Goal: Task Accomplishment & Management: Manage account settings

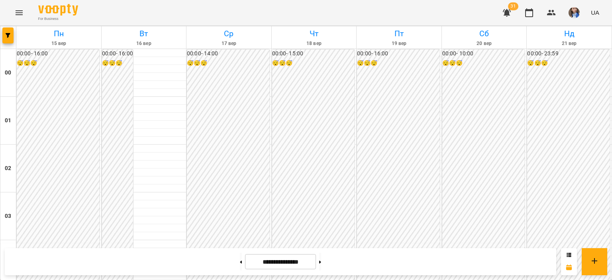
scroll to position [797, 0]
click at [507, 14] on icon "button" at bounding box center [507, 13] width 8 height 8
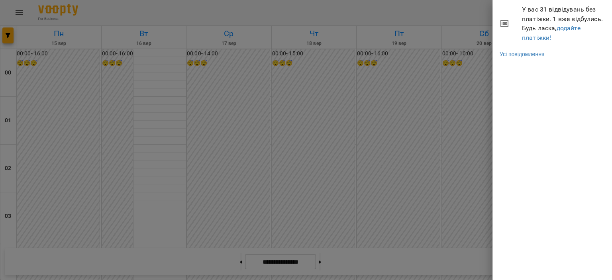
click at [460, 25] on div at bounding box center [306, 140] width 612 height 280
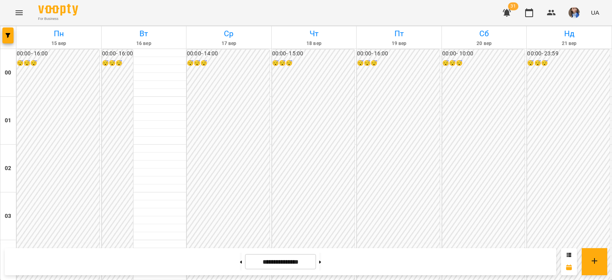
click at [574, 12] on img "button" at bounding box center [574, 12] width 11 height 11
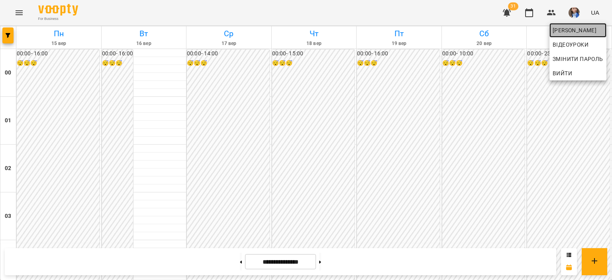
click at [564, 24] on link "[PERSON_NAME]" at bounding box center [578, 30] width 57 height 14
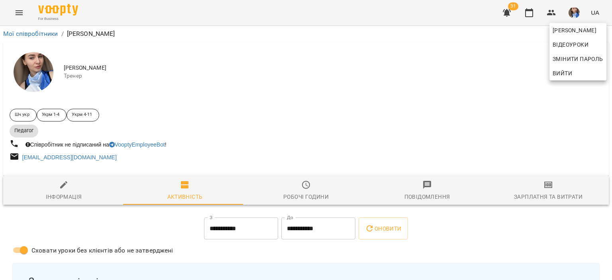
click at [281, 191] on div at bounding box center [306, 140] width 612 height 280
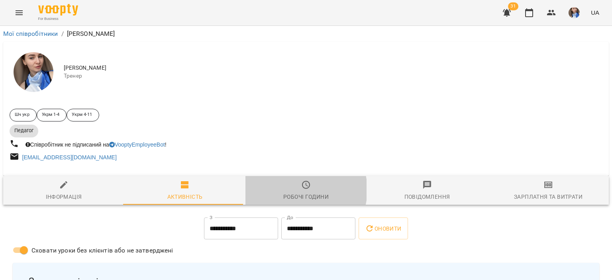
click at [300, 191] on span "Робочі години" at bounding box center [306, 191] width 112 height 22
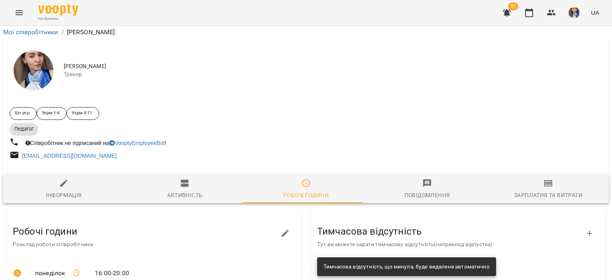
scroll to position [26, 0]
click at [502, 179] on span "Зарплатня та Витрати" at bounding box center [549, 190] width 112 height 22
click at [503, 179] on span "Зарплатня та Витрати" at bounding box center [549, 190] width 112 height 22
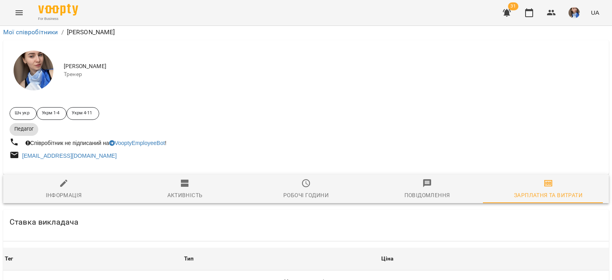
scroll to position [139, 0]
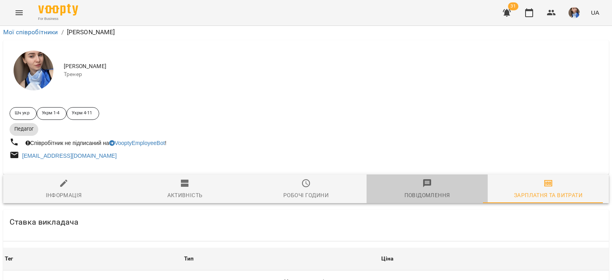
click at [435, 191] on div "Повідомлення" at bounding box center [428, 196] width 46 height 10
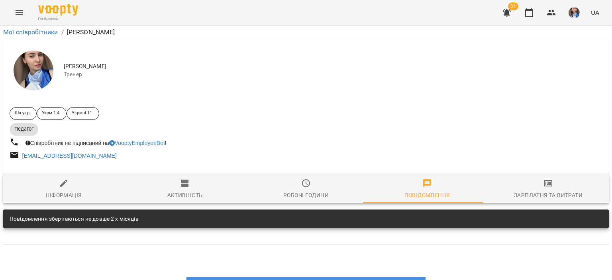
scroll to position [99, 0]
click at [169, 179] on span "Активність" at bounding box center [185, 190] width 112 height 22
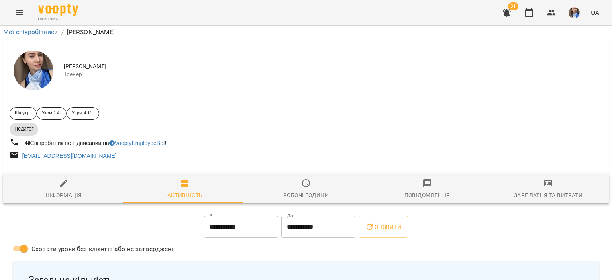
scroll to position [19, 0]
click at [48, 179] on span "Інформація" at bounding box center [64, 190] width 112 height 22
select select "**"
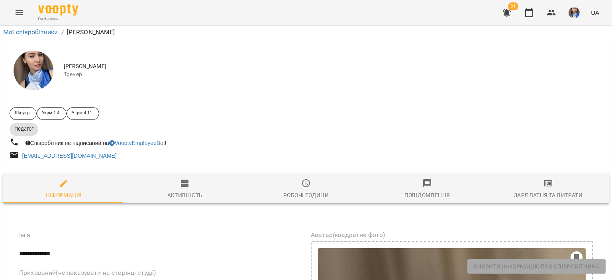
scroll to position [338, 0]
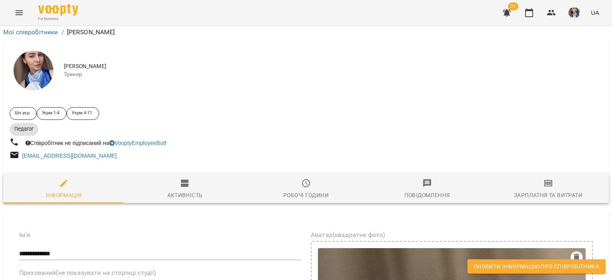
drag, startPoint x: 56, startPoint y: 77, endPoint x: 0, endPoint y: 78, distance: 55.8
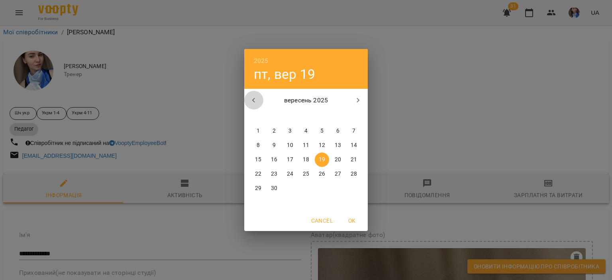
click at [255, 101] on icon "button" at bounding box center [254, 101] width 10 height 10
click at [254, 102] on icon "button" at bounding box center [254, 101] width 10 height 10
click at [356, 100] on icon "button" at bounding box center [359, 101] width 10 height 10
click at [260, 159] on p "11" at bounding box center [258, 160] width 6 height 8
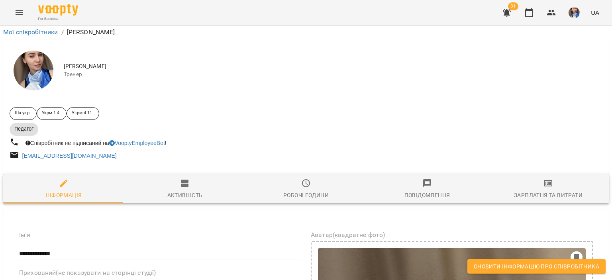
type input "**********"
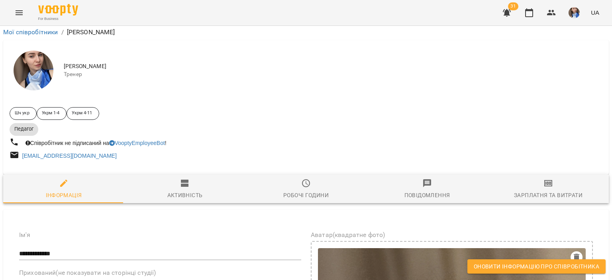
type textarea "*"
type textarea "*******"
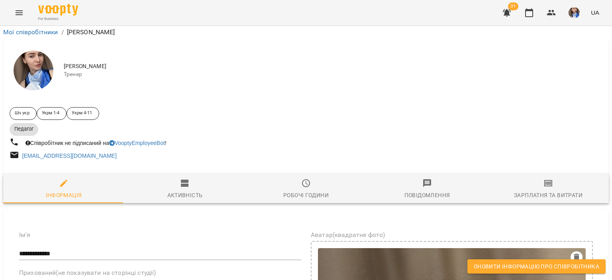
click at [507, 269] on span "Оновити інформацію про співробітника" at bounding box center [537, 267] width 126 height 10
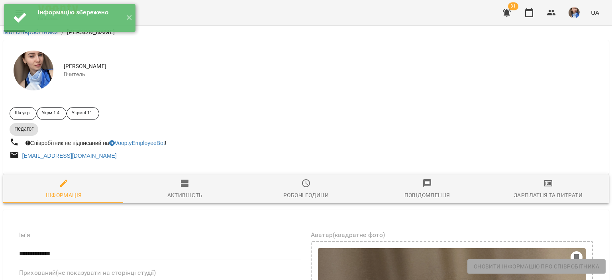
scroll to position [0, 0]
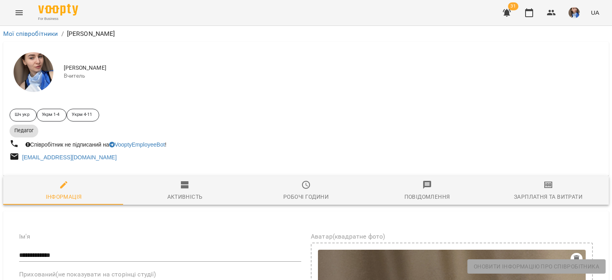
click at [574, 10] on img "button" at bounding box center [574, 12] width 11 height 11
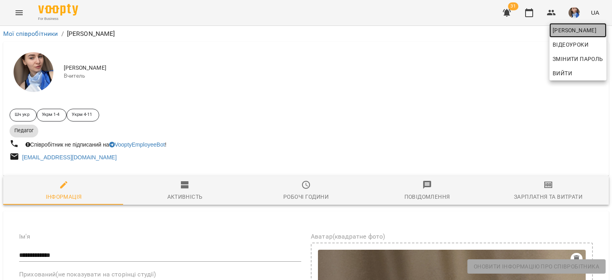
click at [566, 31] on span "[PERSON_NAME]" at bounding box center [578, 31] width 51 height 10
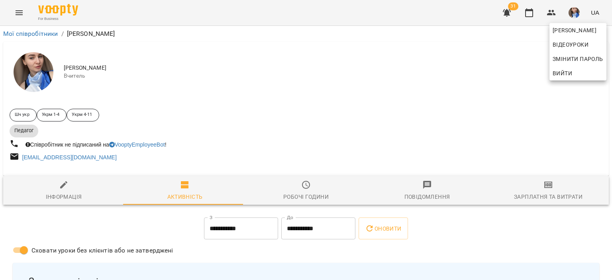
click at [53, 196] on div at bounding box center [306, 140] width 612 height 280
click at [52, 196] on div "[PERSON_NAME] Змінити пароль Вийти" at bounding box center [306, 140] width 612 height 280
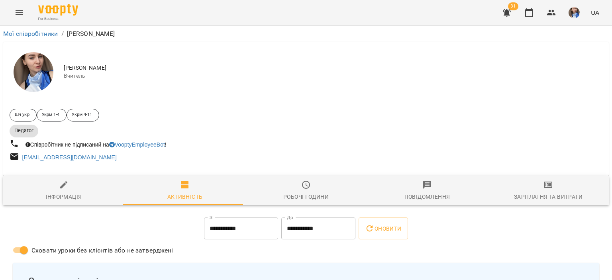
click at [73, 185] on span "Інформація" at bounding box center [64, 191] width 112 height 22
select select "**"
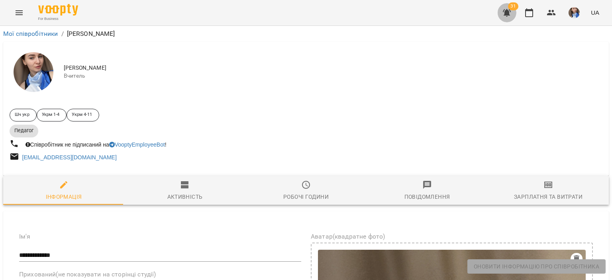
click at [505, 10] on icon "button" at bounding box center [507, 13] width 8 height 8
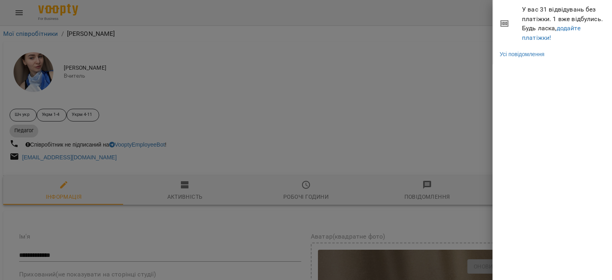
click at [441, 19] on div at bounding box center [306, 140] width 612 height 280
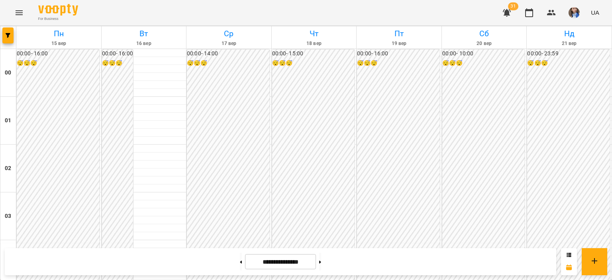
scroll to position [837, 0]
click at [321, 258] on button at bounding box center [320, 262] width 2 height 18
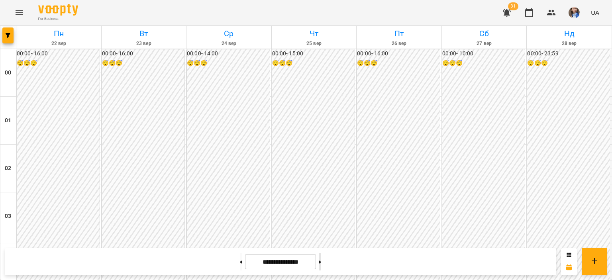
click at [321, 256] on button at bounding box center [320, 262] width 2 height 18
click at [240, 267] on button at bounding box center [241, 262] width 2 height 18
click at [240, 266] on button at bounding box center [241, 262] width 2 height 18
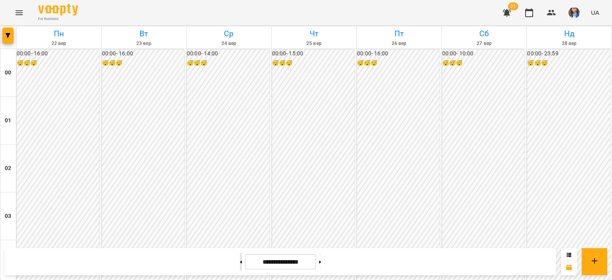
type input "**********"
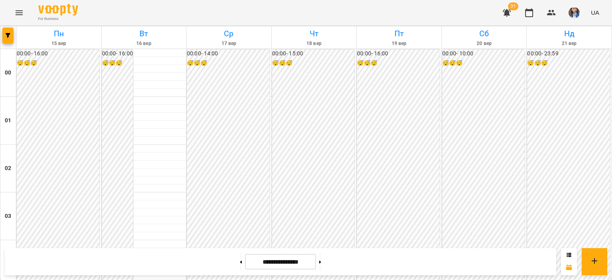
scroll to position [753, 0]
